Goal: Task Accomplishment & Management: Use online tool/utility

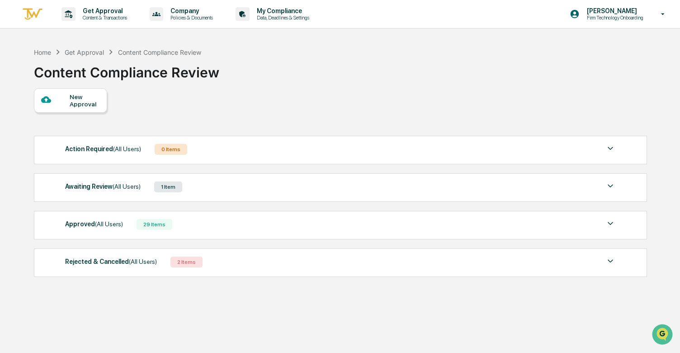
click at [226, 190] on div "Awaiting Review (All Users) 1 Item" at bounding box center [340, 186] width 551 height 13
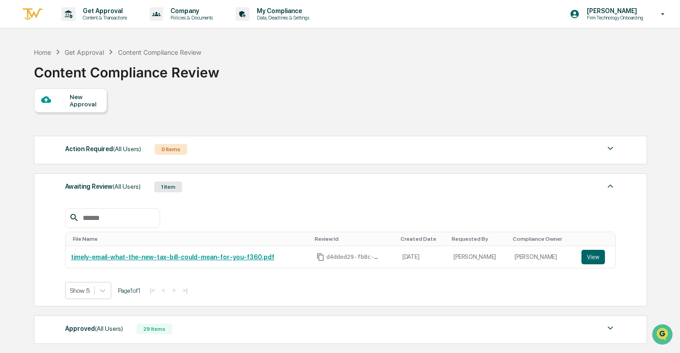
click at [226, 190] on div "Awaiting Review (All Users) 1 Item" at bounding box center [340, 186] width 551 height 13
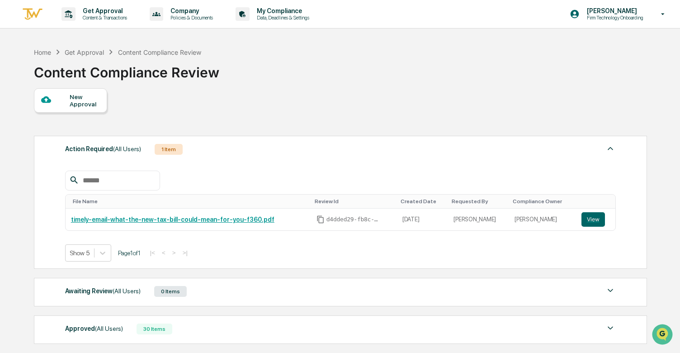
click at [469, 71] on div "Home Get Approval Content Compliance Review Content Compliance Review" at bounding box center [340, 65] width 613 height 45
click at [589, 222] on button "View" at bounding box center [594, 219] width 24 height 14
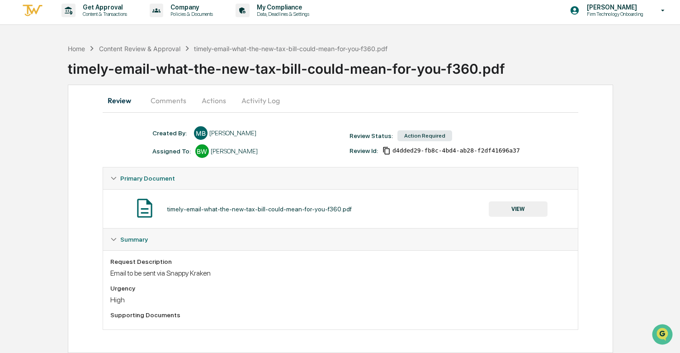
scroll to position [13, 0]
click at [154, 95] on button "Comments" at bounding box center [168, 101] width 50 height 22
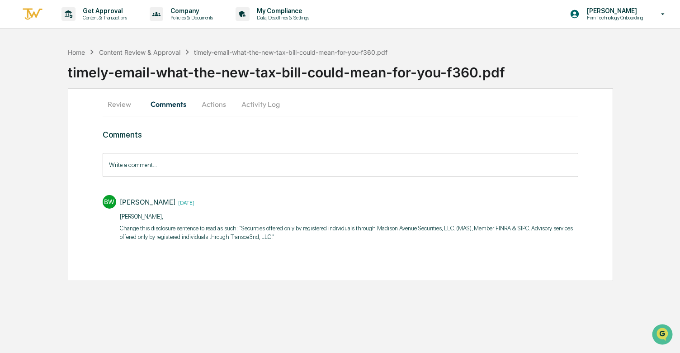
scroll to position [0, 0]
click at [211, 106] on button "Actions" at bounding box center [214, 104] width 41 height 22
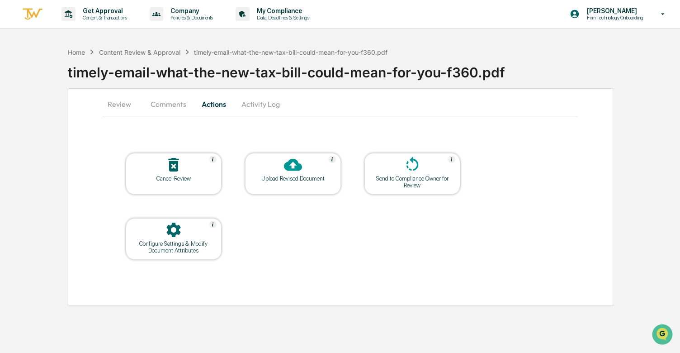
click at [296, 175] on div at bounding box center [293, 165] width 90 height 19
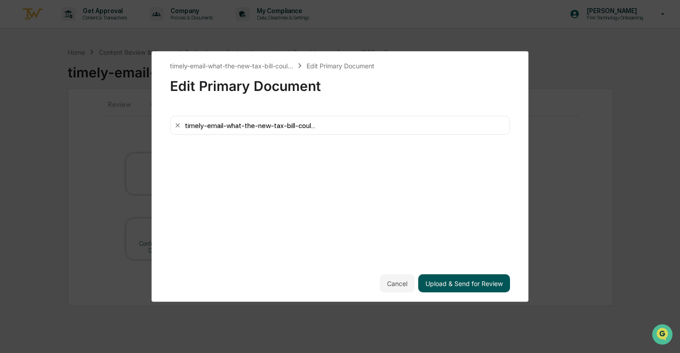
click at [451, 276] on button "Upload & Send for Review" at bounding box center [464, 283] width 92 height 18
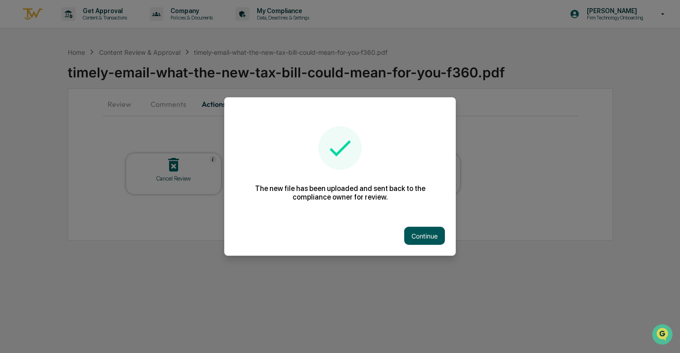
click at [435, 235] on button "Continue" at bounding box center [424, 236] width 41 height 18
